Goal: Transaction & Acquisition: Purchase product/service

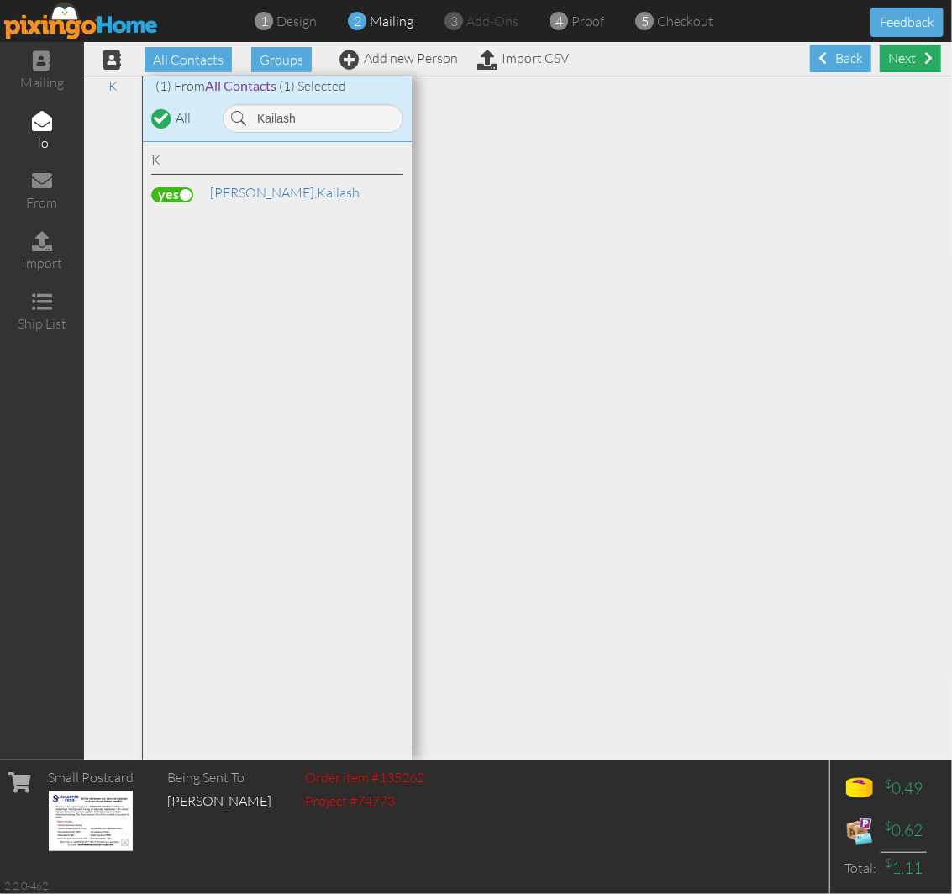
click at [893, 62] on div "Next" at bounding box center [910, 59] width 61 height 28
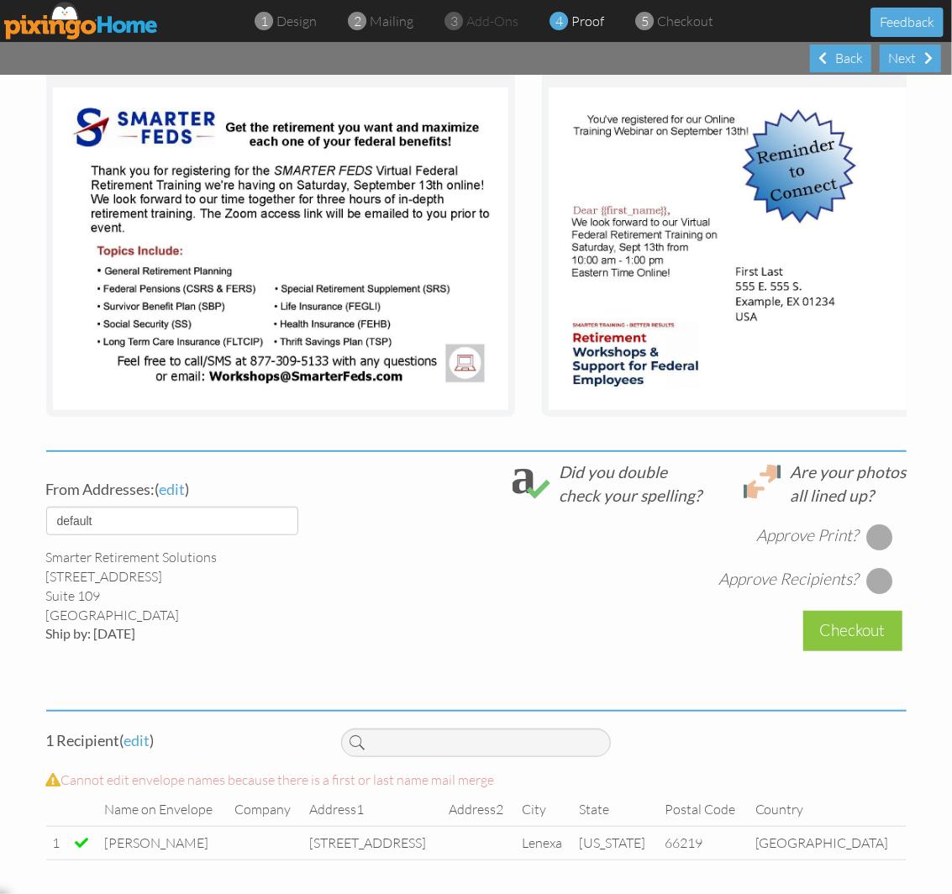
scroll to position [282, 0]
click at [187, 528] on select "default HOME DENVER Team AUSTIN Team COL SPGS team ORLANDO Team Replica Wealth …" at bounding box center [172, 521] width 252 height 29
select select "object:29700"
click at [46, 508] on select "default HOME DENVER Team AUSTIN Team COL SPGS team ORLANDO Team Replica Wealth …" at bounding box center [172, 521] width 252 height 29
click at [869, 540] on div at bounding box center [880, 537] width 27 height 27
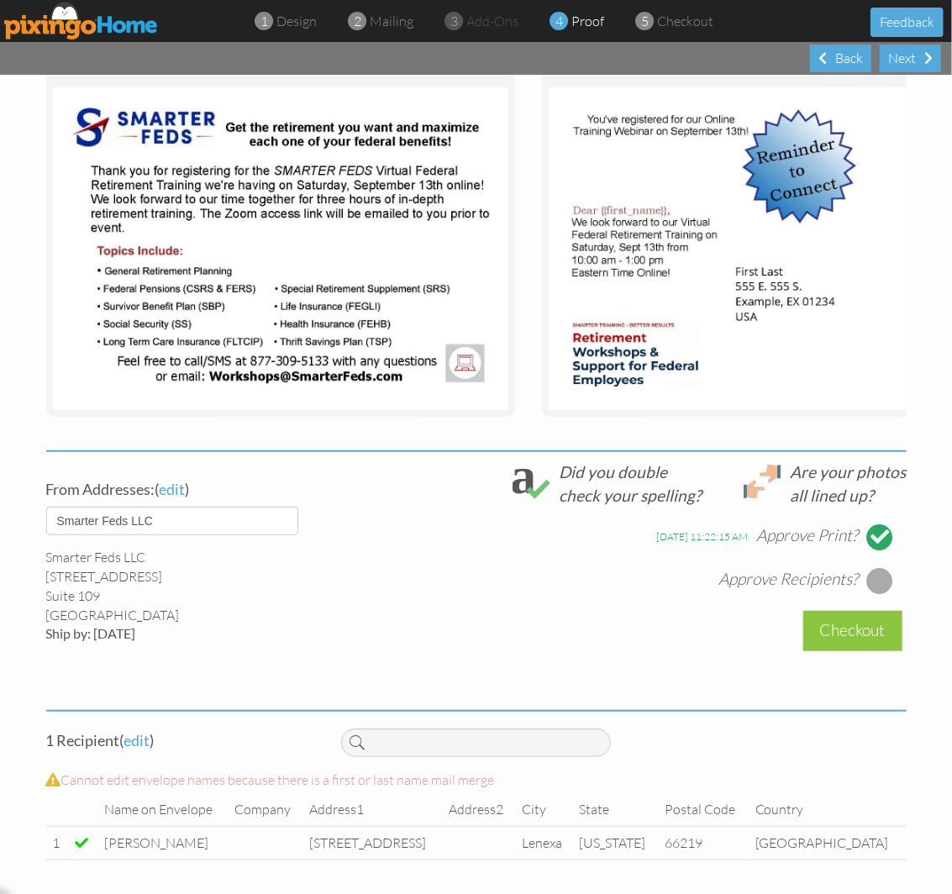
click at [871, 583] on div at bounding box center [880, 580] width 27 height 27
click at [850, 626] on div "Checkout" at bounding box center [853, 631] width 99 height 40
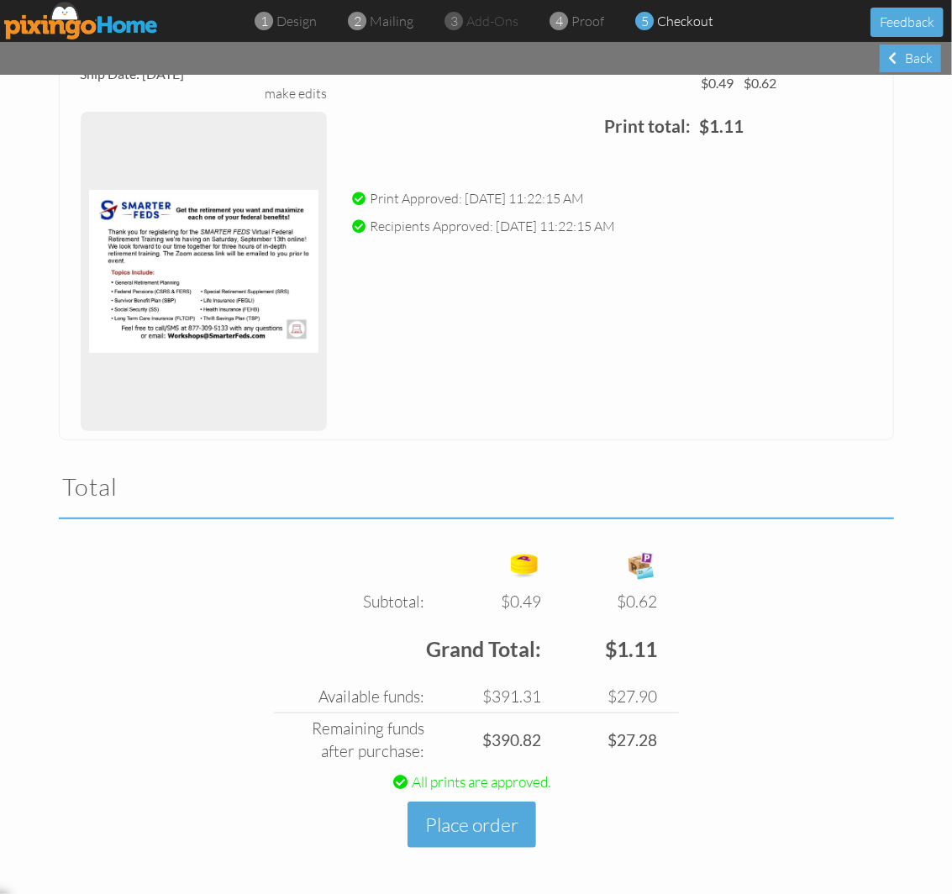
scroll to position [190, 0]
click at [480, 830] on button "Place order" at bounding box center [472, 825] width 129 height 46
